Goal: Information Seeking & Learning: Learn about a topic

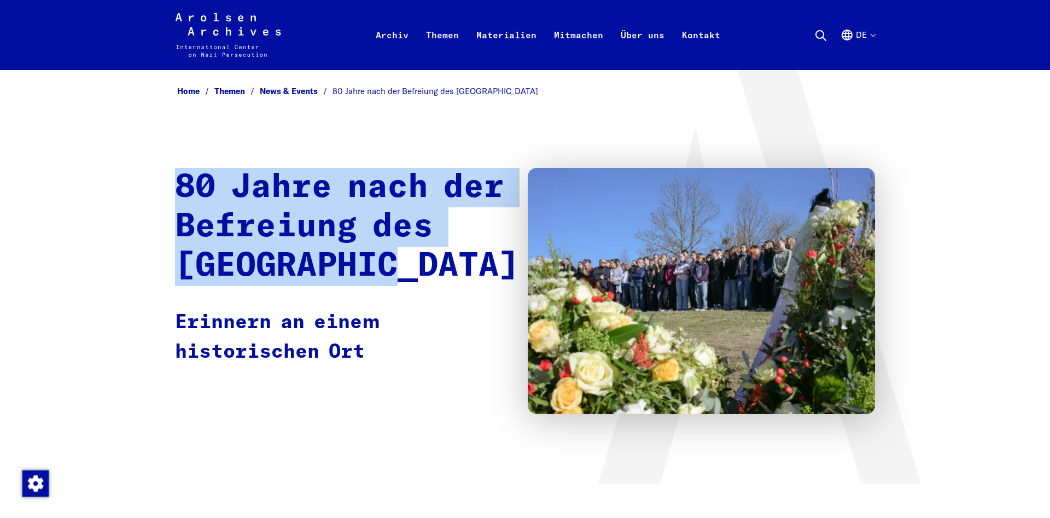
drag, startPoint x: 87, startPoint y: 129, endPoint x: 483, endPoint y: 266, distance: 418.9
click at [483, 266] on div "Home Themen News & Events 80 Jahre nach der Befreiung des [GEOGRAPHIC_DATA] 80 …" at bounding box center [525, 276] width 1050 height 413
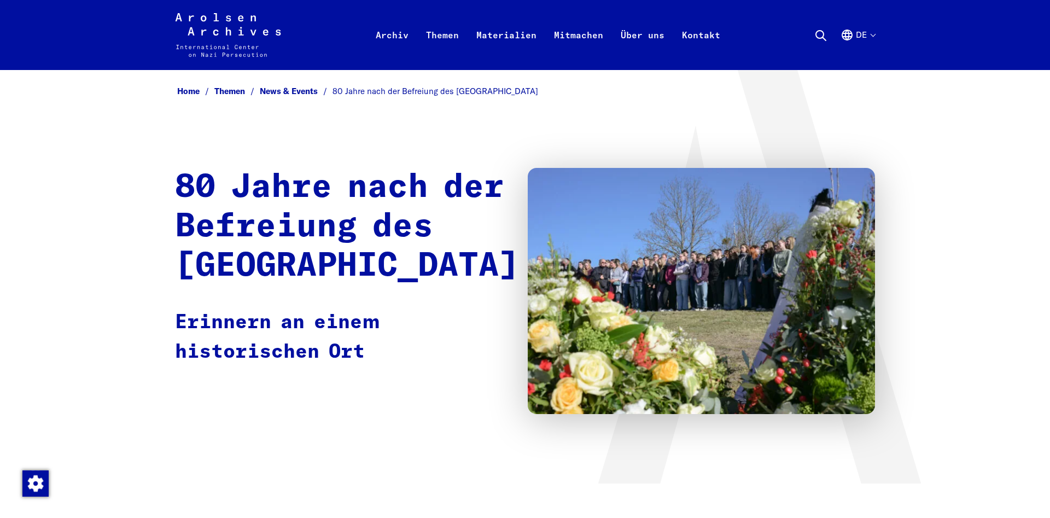
click at [483, 266] on h1 "80 Jahre nach der Befreiung des [GEOGRAPHIC_DATA]" at bounding box center [347, 227] width 344 height 118
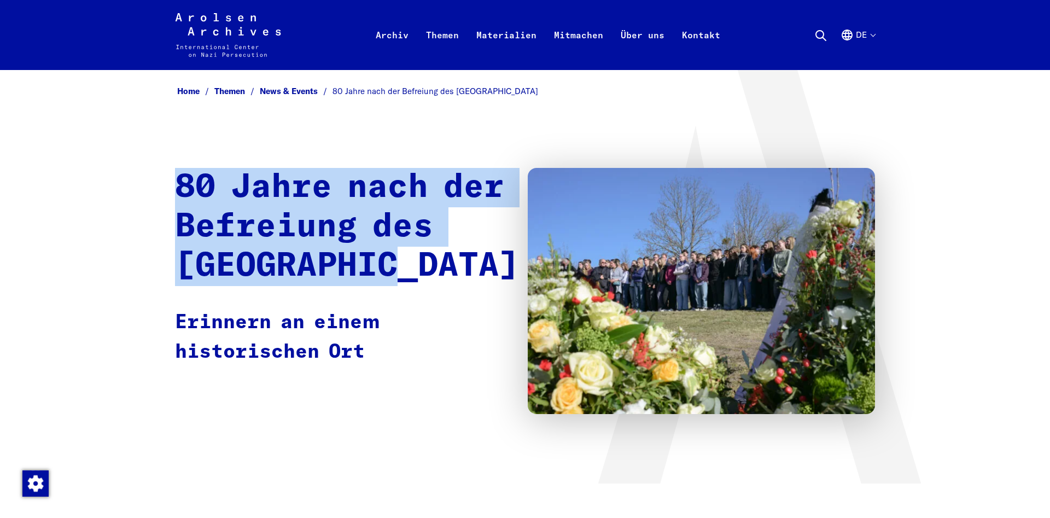
drag, startPoint x: 466, startPoint y: 264, endPoint x: 153, endPoint y: 151, distance: 333.1
click at [153, 151] on div "Home Themen News & Events 80 Jahre nach der Befreiung des [GEOGRAPHIC_DATA] 80 …" at bounding box center [525, 276] width 1050 height 413
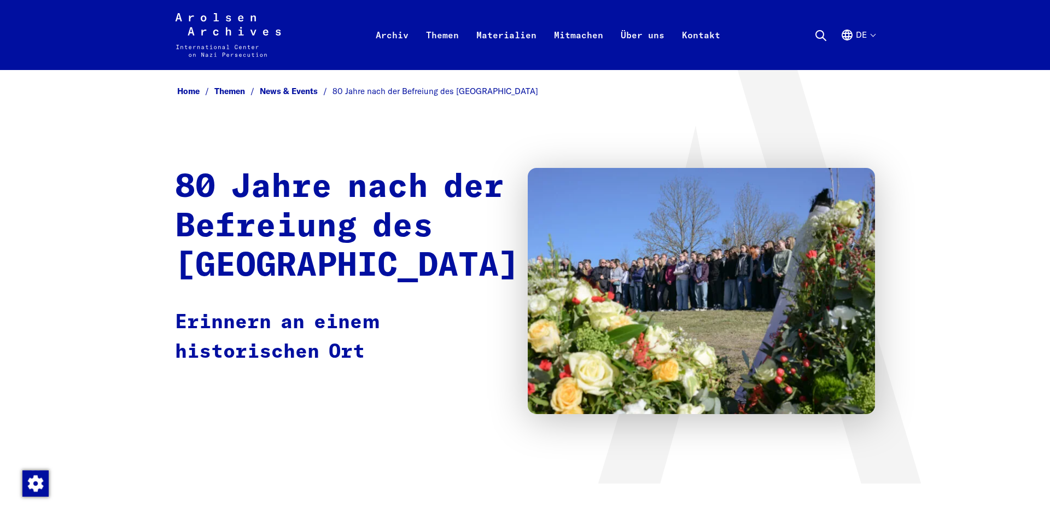
click at [153, 151] on div "Home Themen News & Events 80 Jahre nach der Befreiung des [GEOGRAPHIC_DATA] 80 …" at bounding box center [525, 276] width 1050 height 413
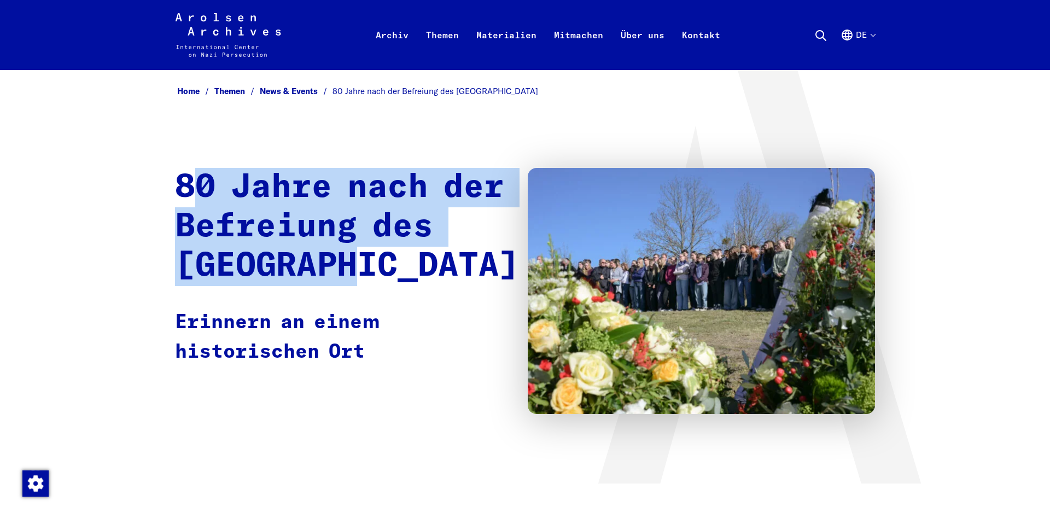
drag, startPoint x: 190, startPoint y: 181, endPoint x: 446, endPoint y: 273, distance: 272.6
click at [444, 273] on h1 "80 Jahre nach der Befreiung des [GEOGRAPHIC_DATA]" at bounding box center [347, 227] width 344 height 118
click at [447, 273] on h1 "80 Jahre nach der Befreiung des [GEOGRAPHIC_DATA]" at bounding box center [347, 227] width 344 height 118
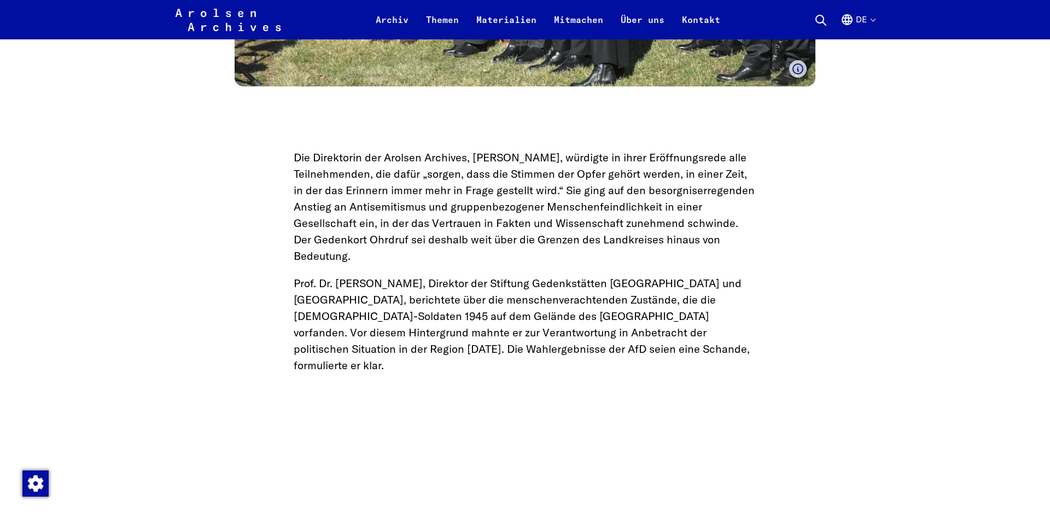
scroll to position [1840, 0]
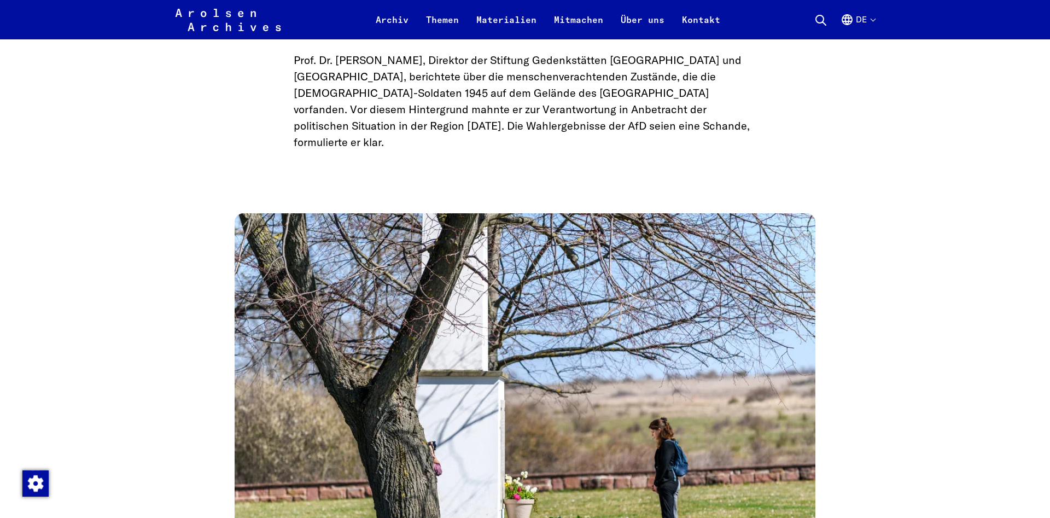
click at [378, 260] on img at bounding box center [525, 406] width 581 height 387
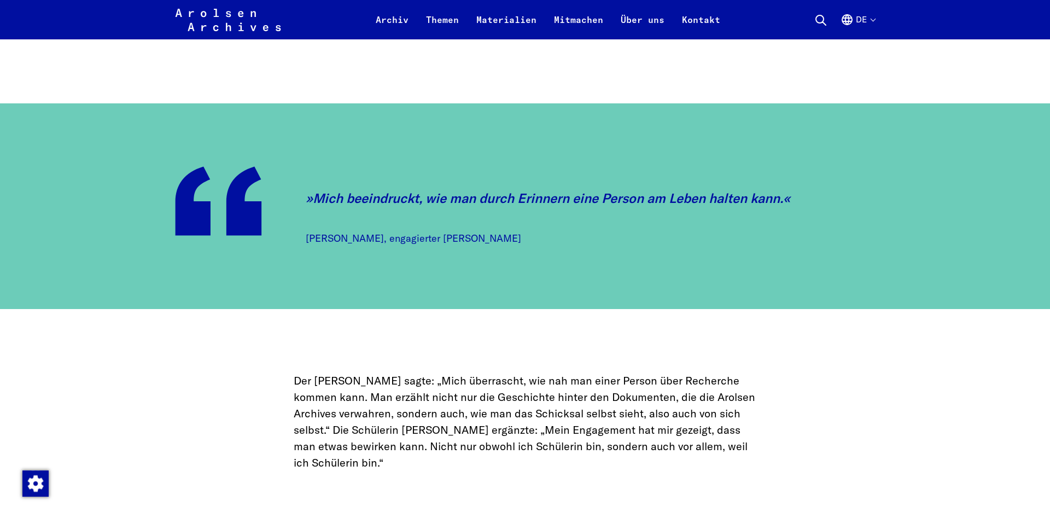
scroll to position [6242, 0]
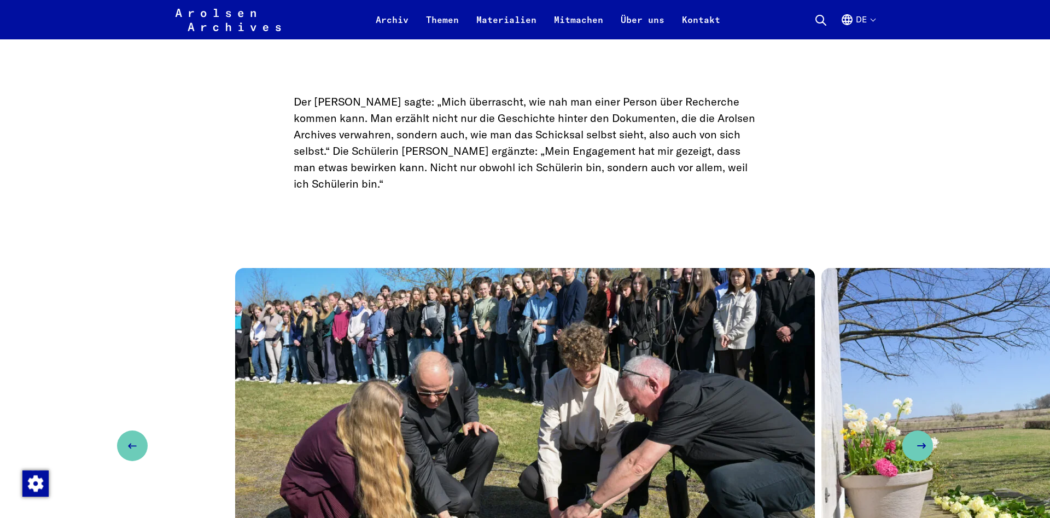
click at [908, 430] on button "Next slide" at bounding box center [917, 445] width 31 height 31
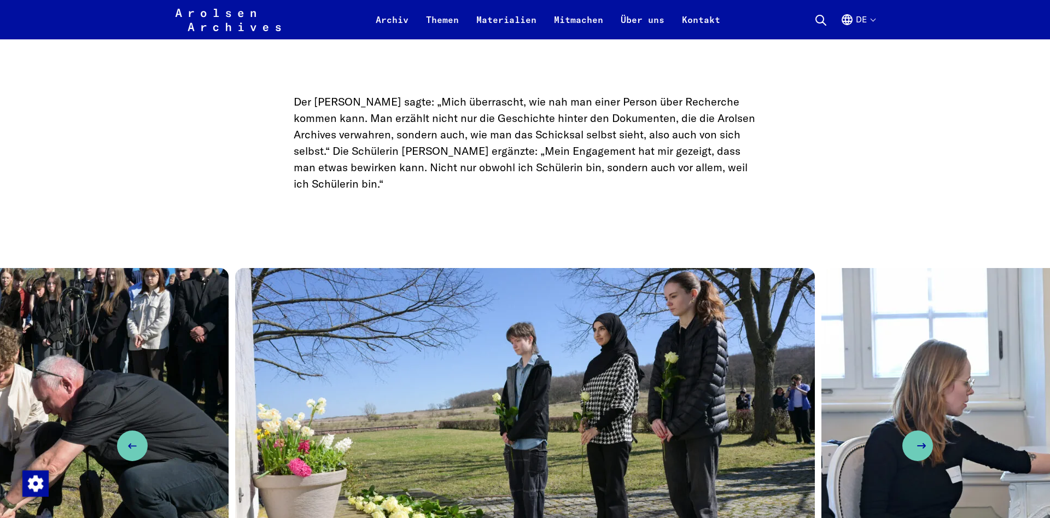
click at [919, 430] on button "Next slide" at bounding box center [917, 445] width 31 height 31
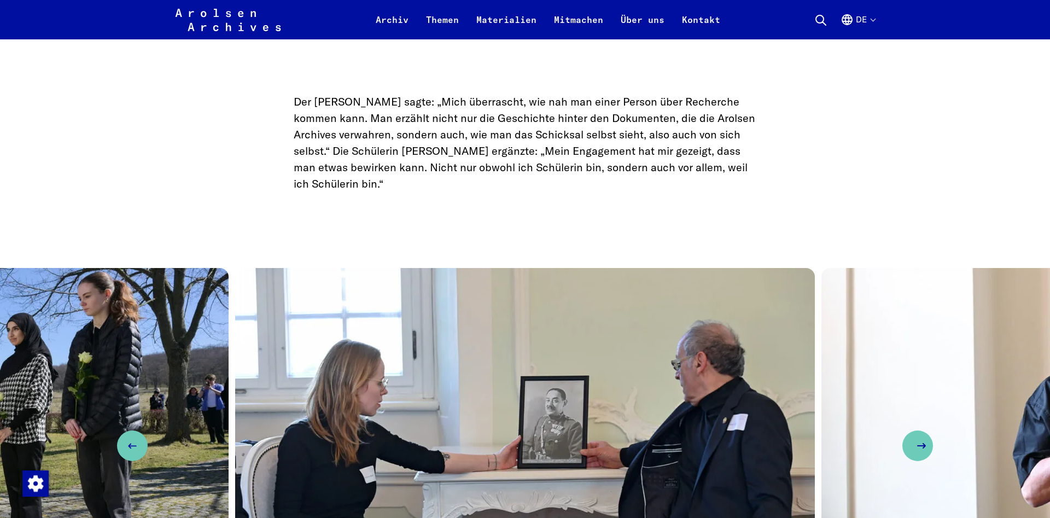
click at [919, 430] on button "Next slide" at bounding box center [917, 445] width 31 height 31
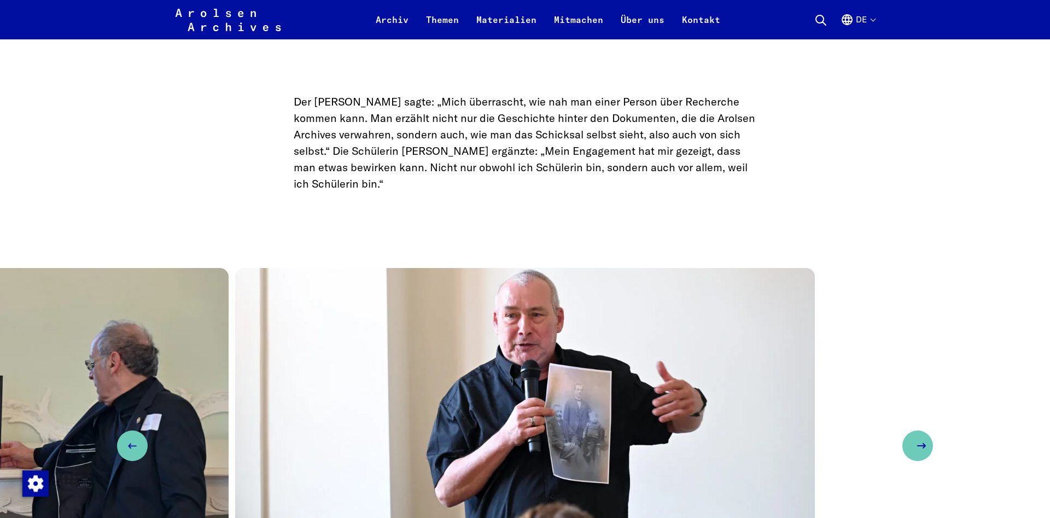
click at [919, 430] on button "Next slide" at bounding box center [917, 445] width 31 height 31
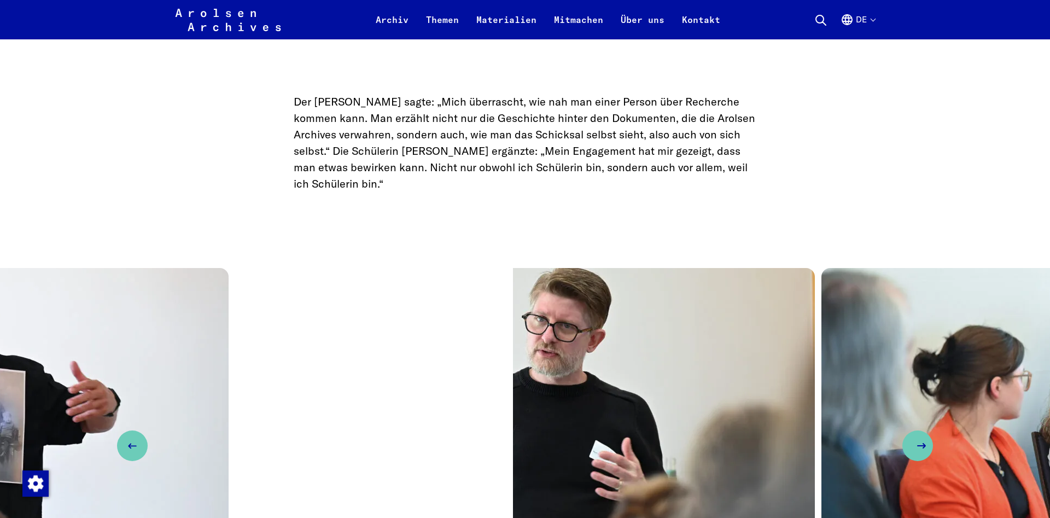
click at [919, 430] on button "Next slide" at bounding box center [917, 445] width 31 height 31
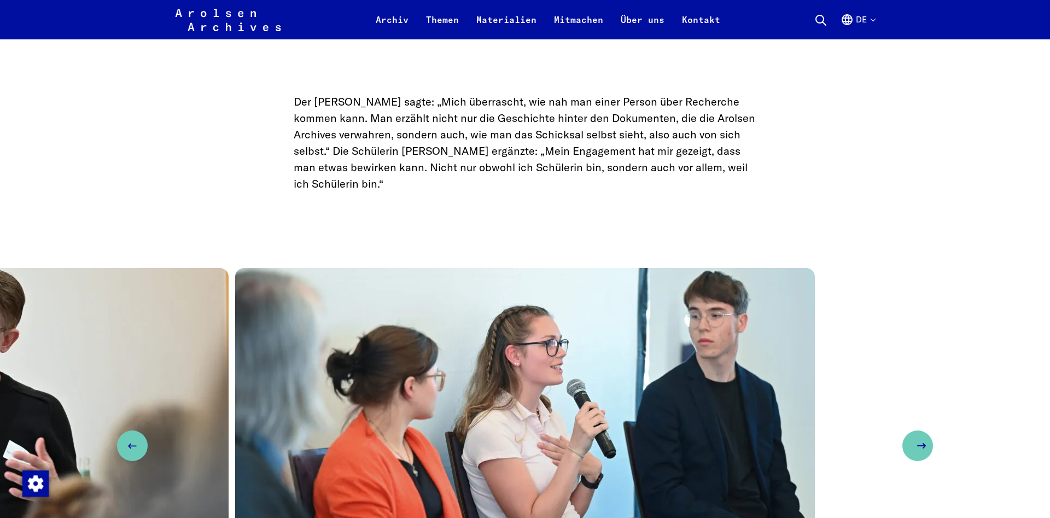
click at [919, 430] on button "Next slide" at bounding box center [917, 445] width 31 height 31
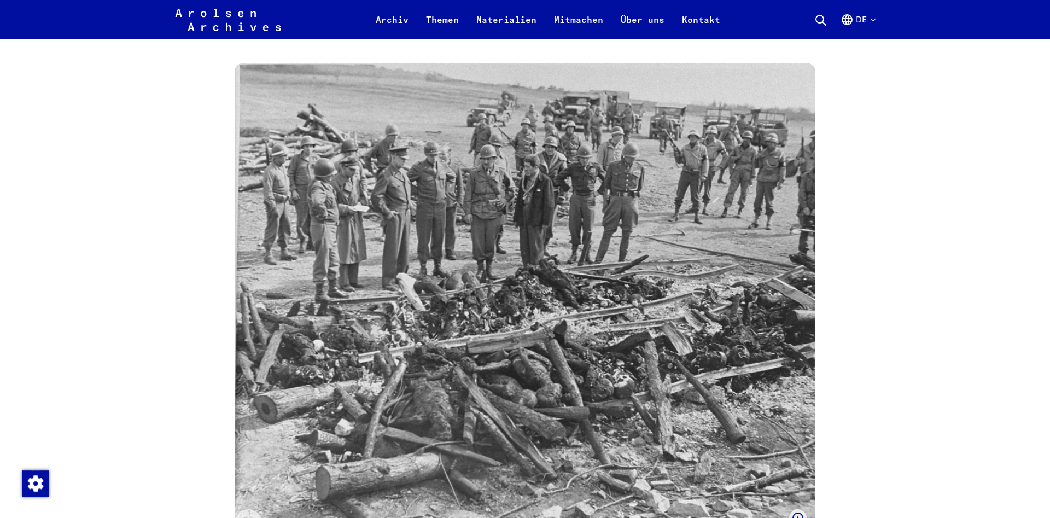
scroll to position [2617, 0]
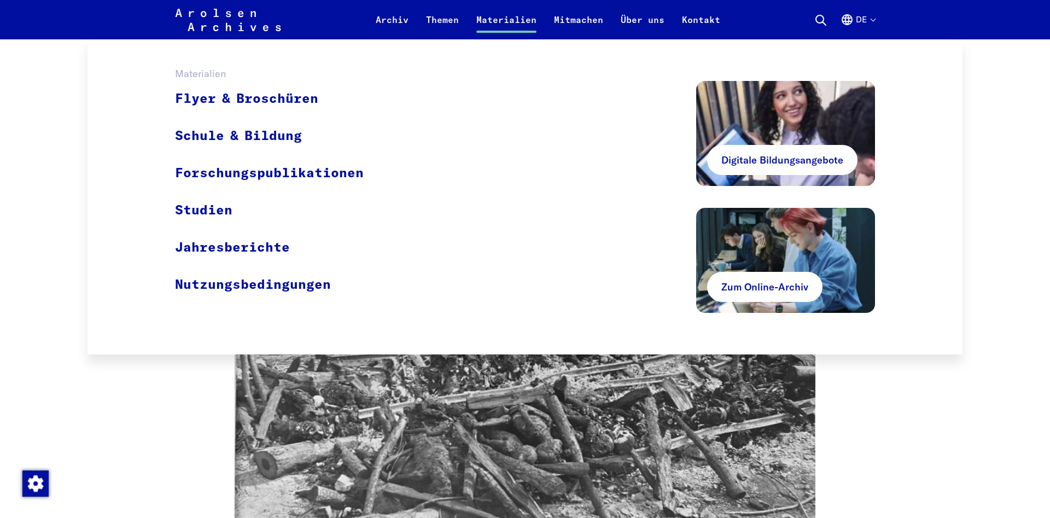
click at [522, 21] on link "Materialien" at bounding box center [506, 26] width 78 height 26
